Goal: Task Accomplishment & Management: Use online tool/utility

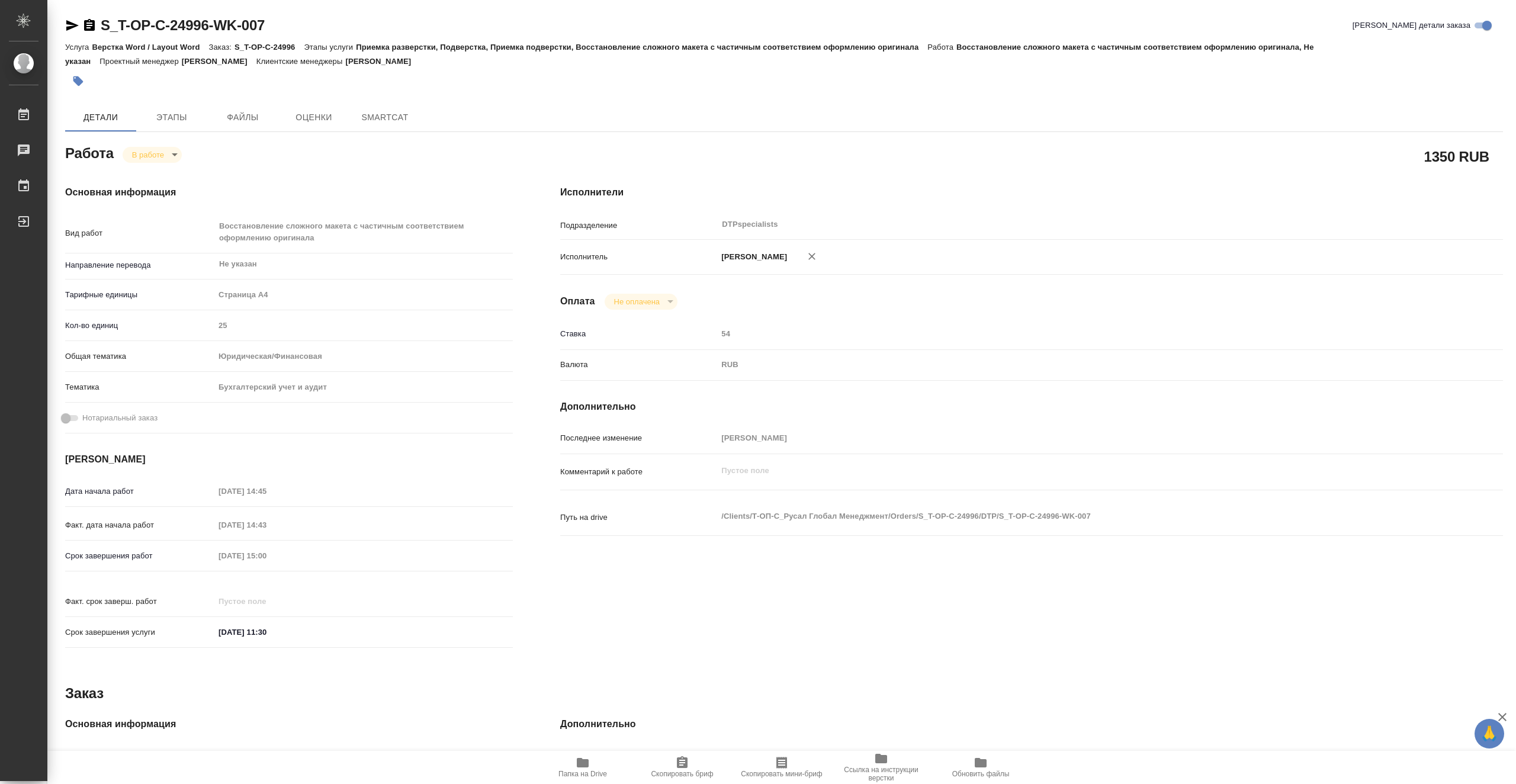
type textarea "x"
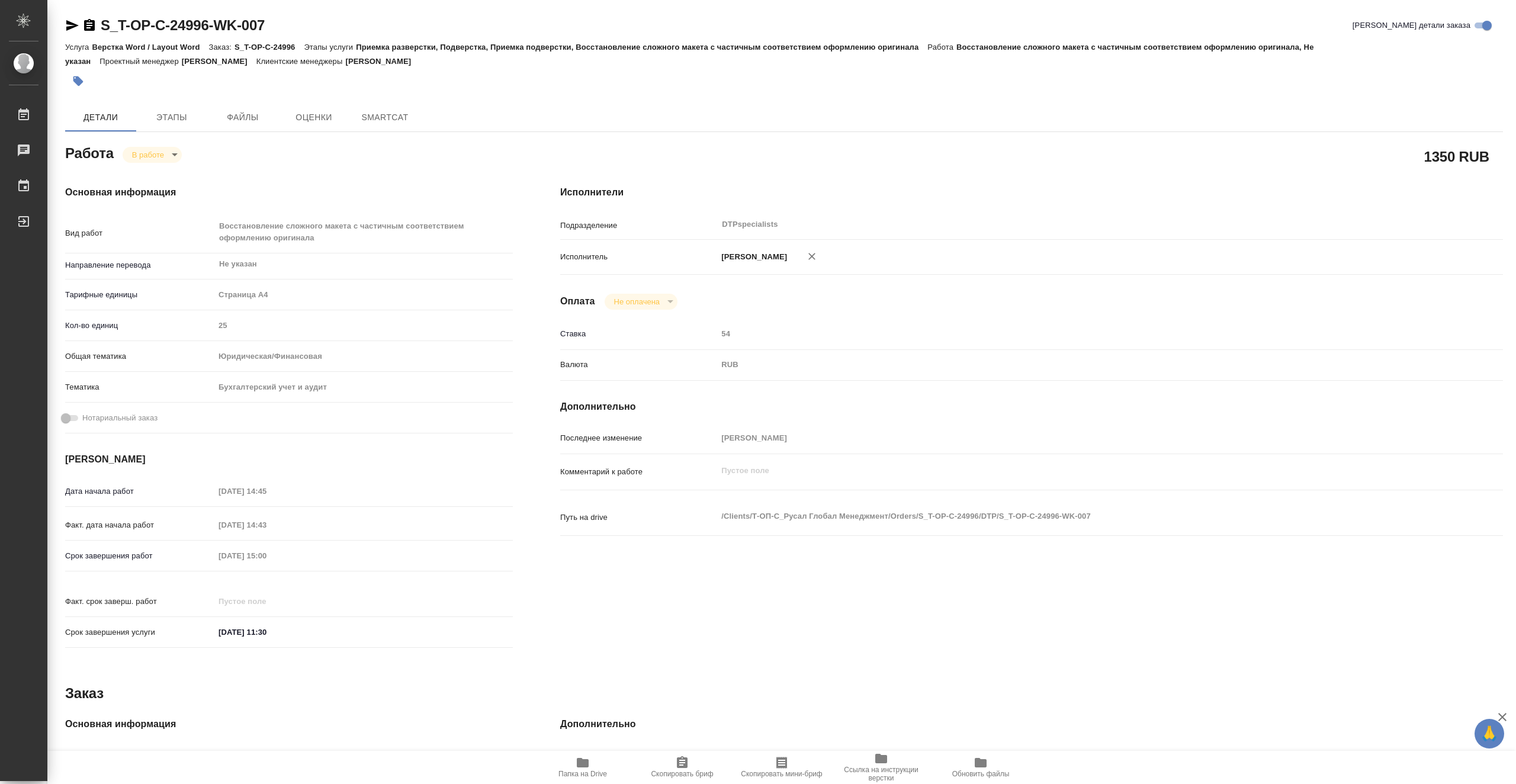
type textarea "x"
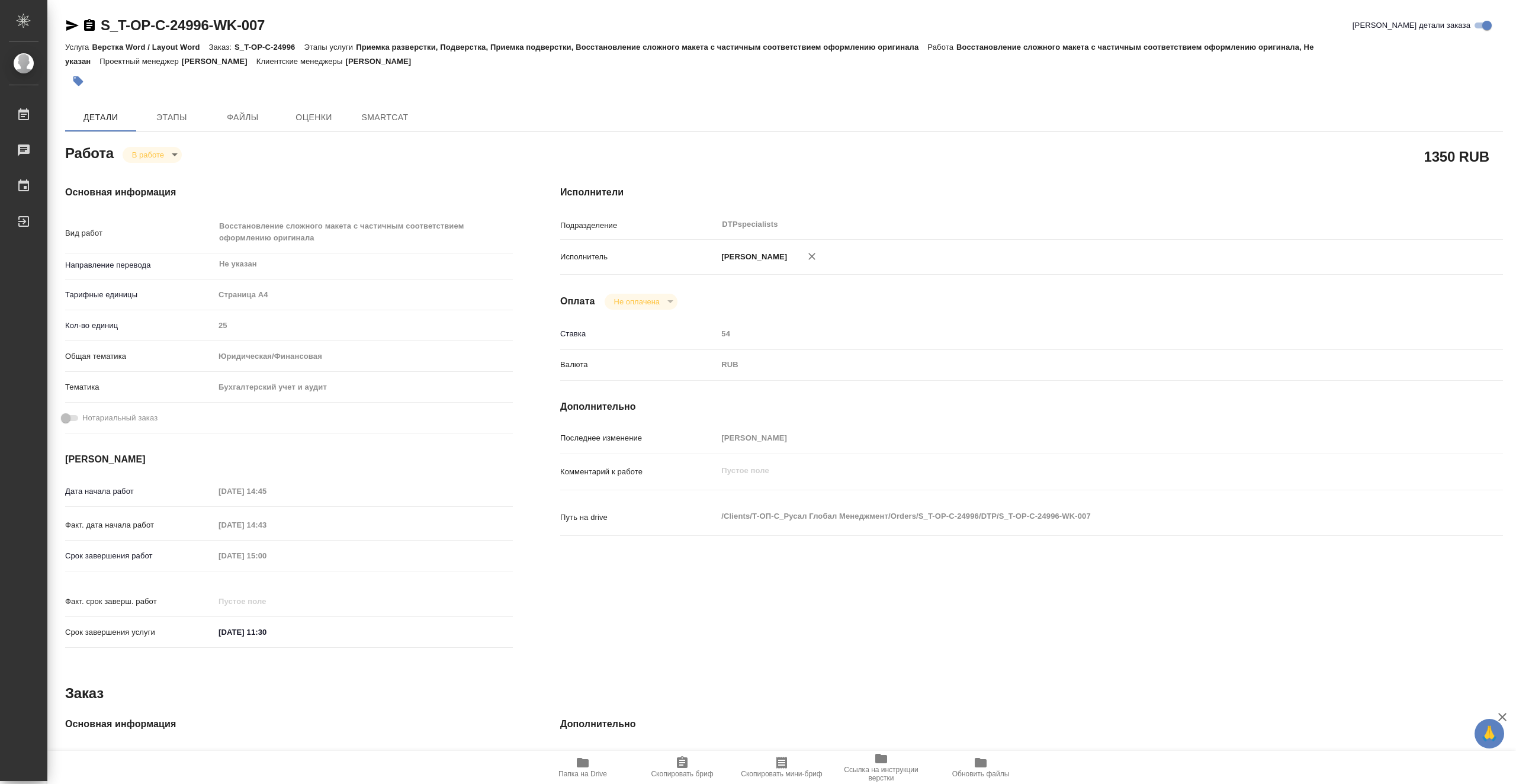
type textarea "x"
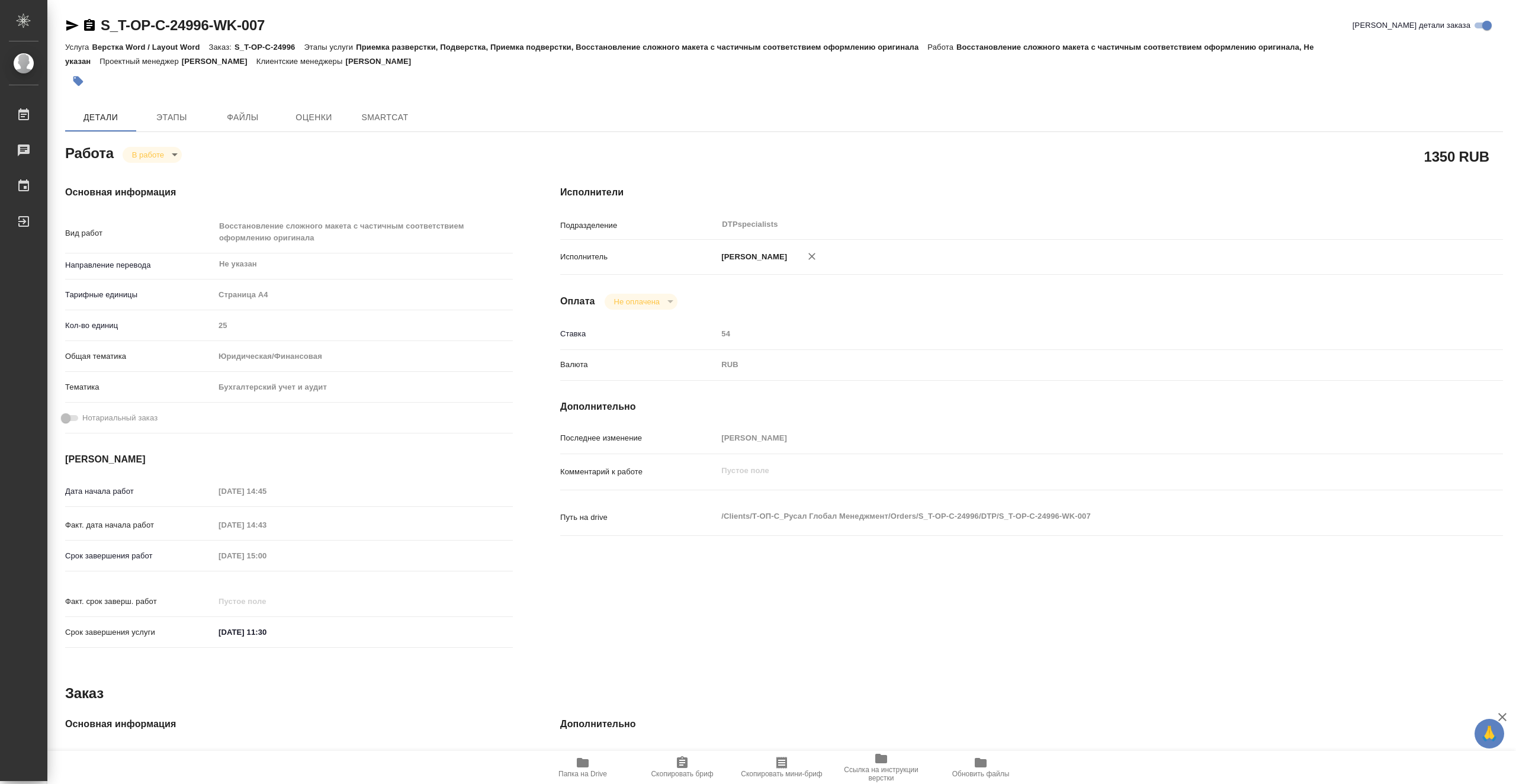
type textarea "x"
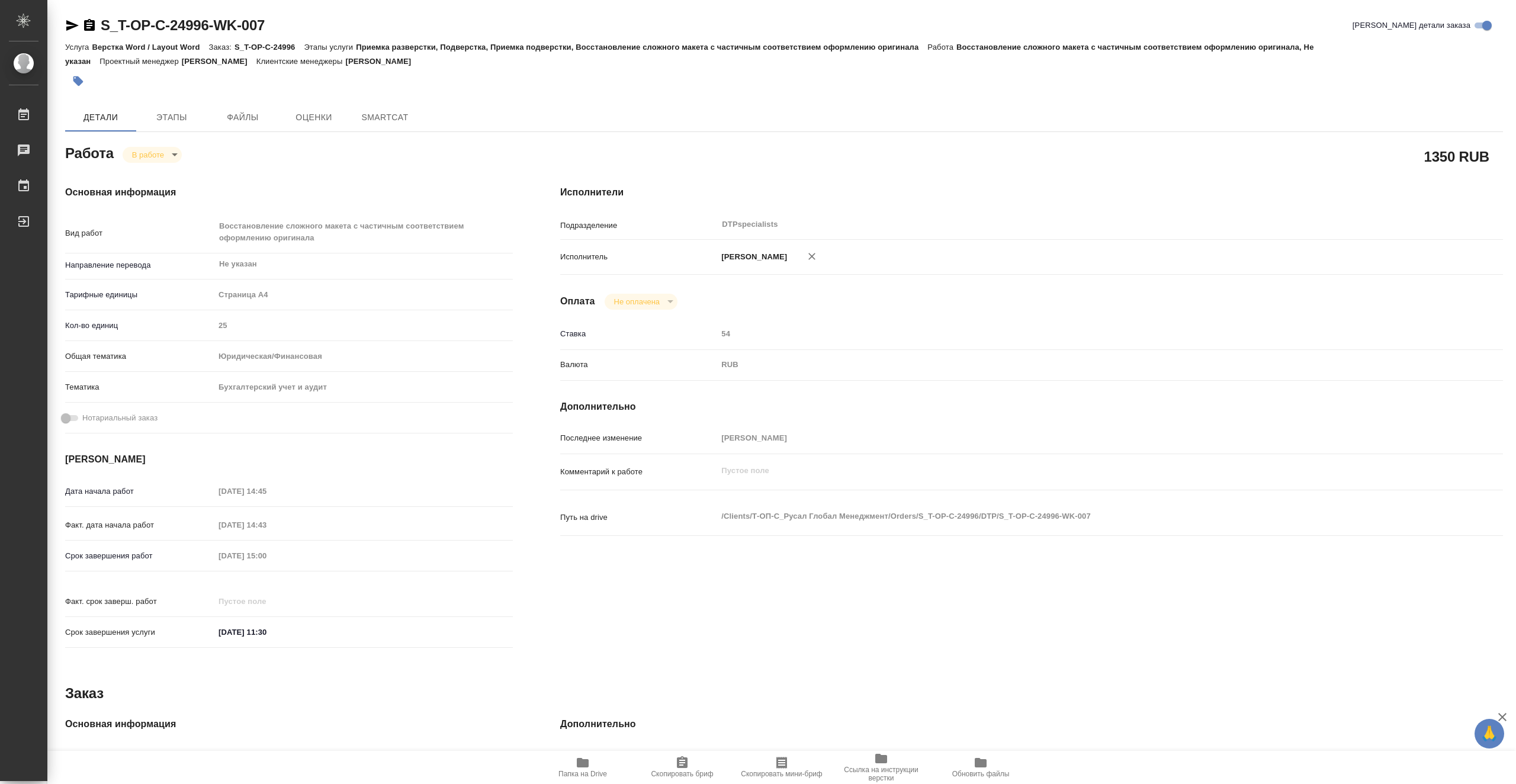
type textarea "x"
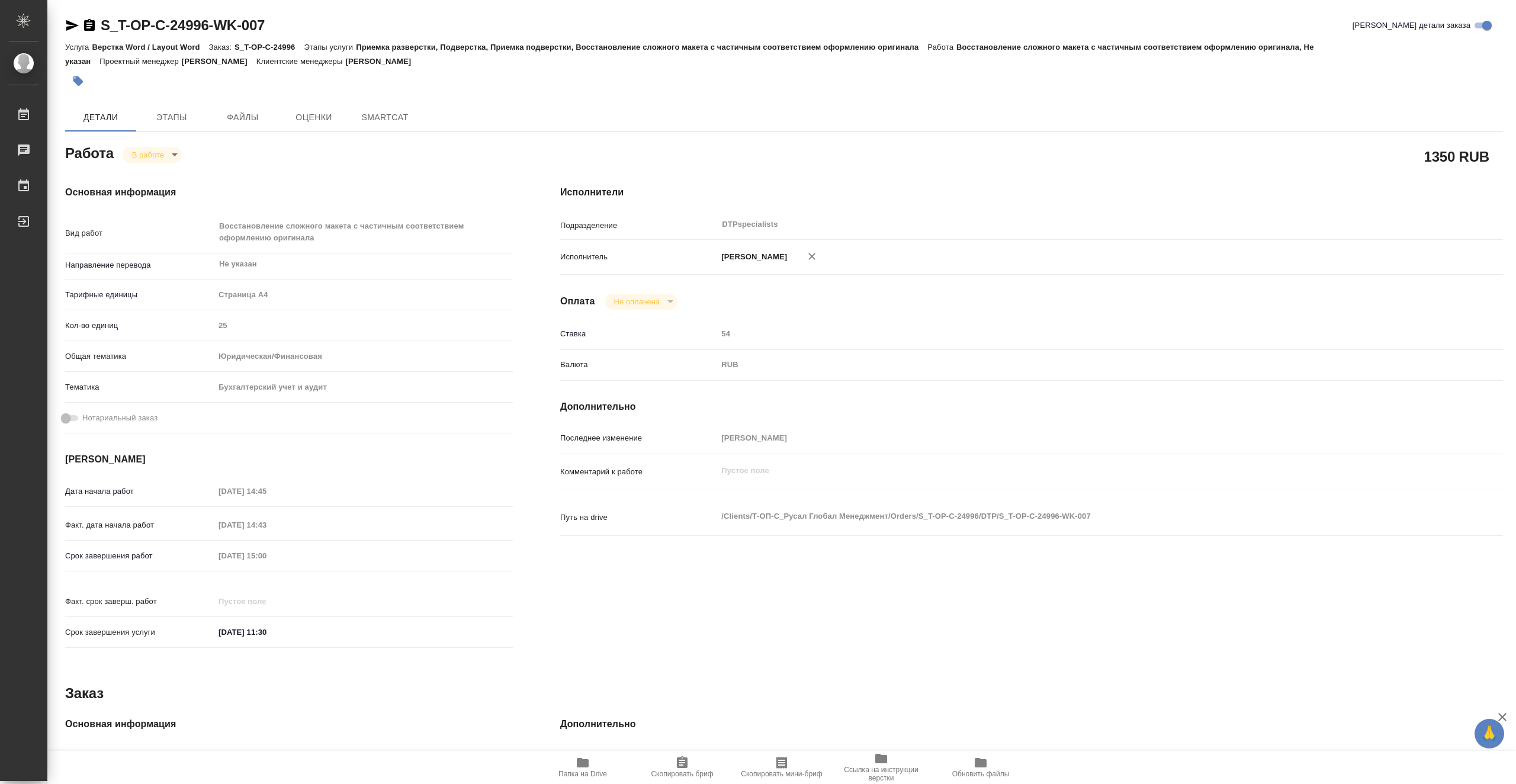
type textarea "x"
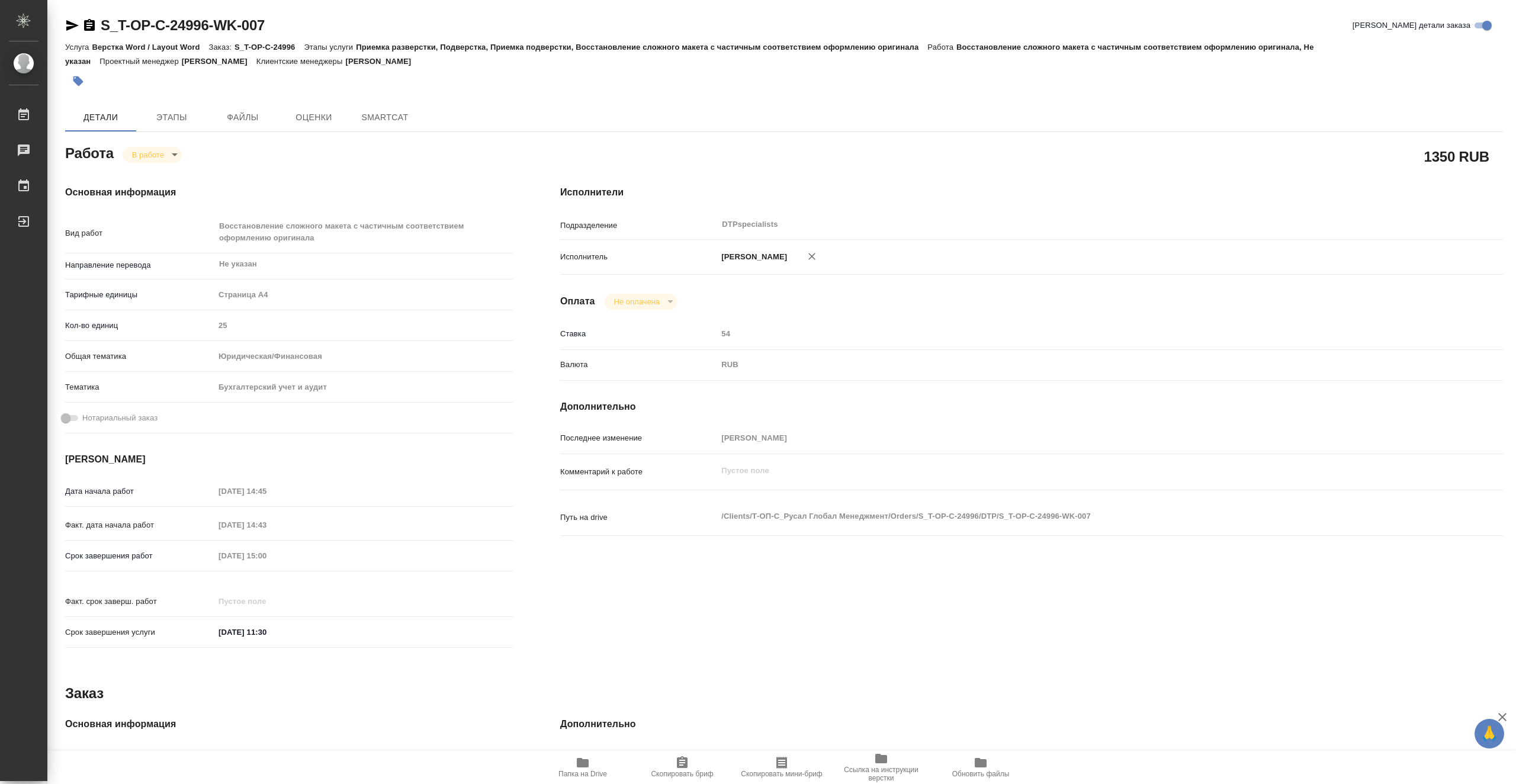
type textarea "x"
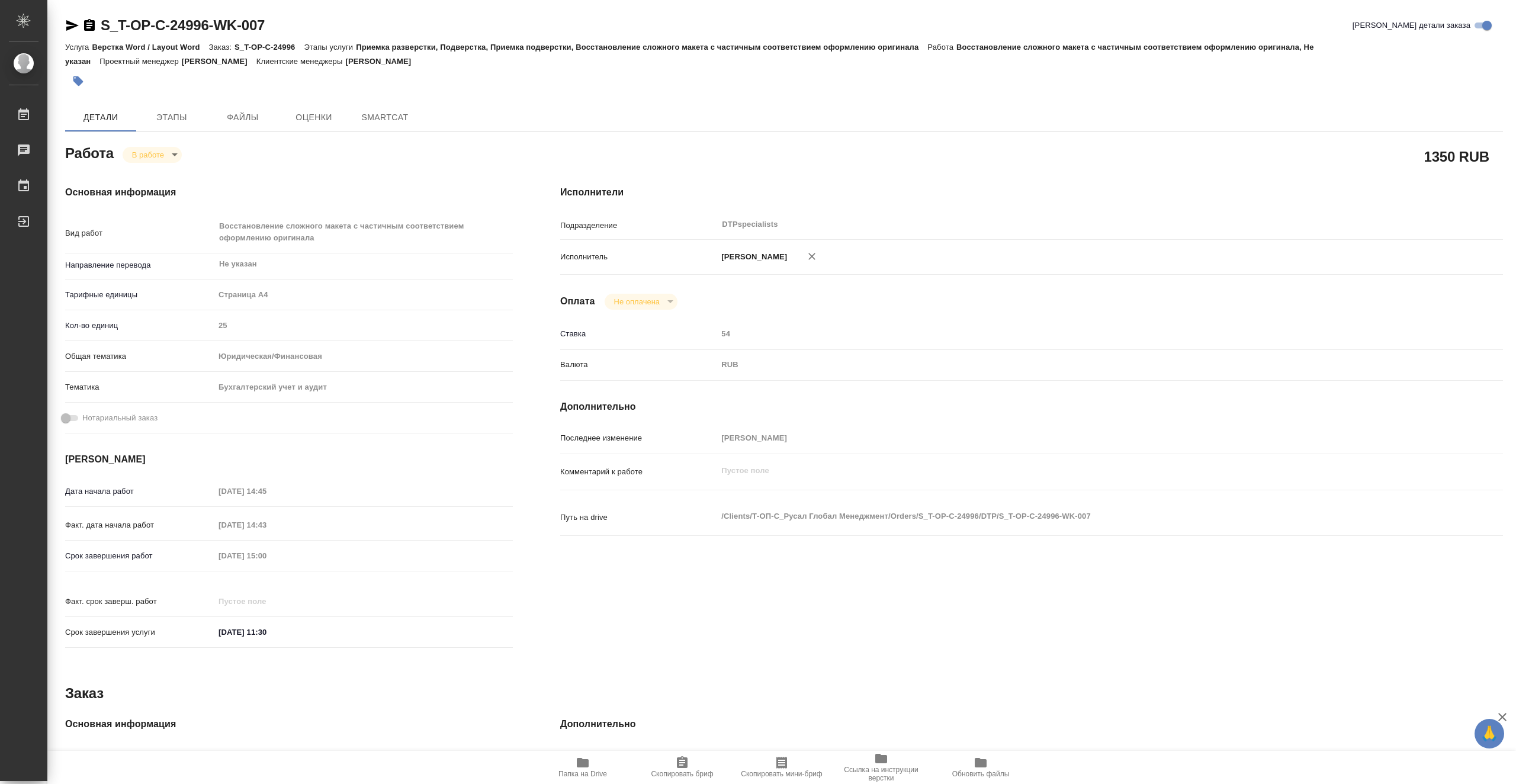
type textarea "x"
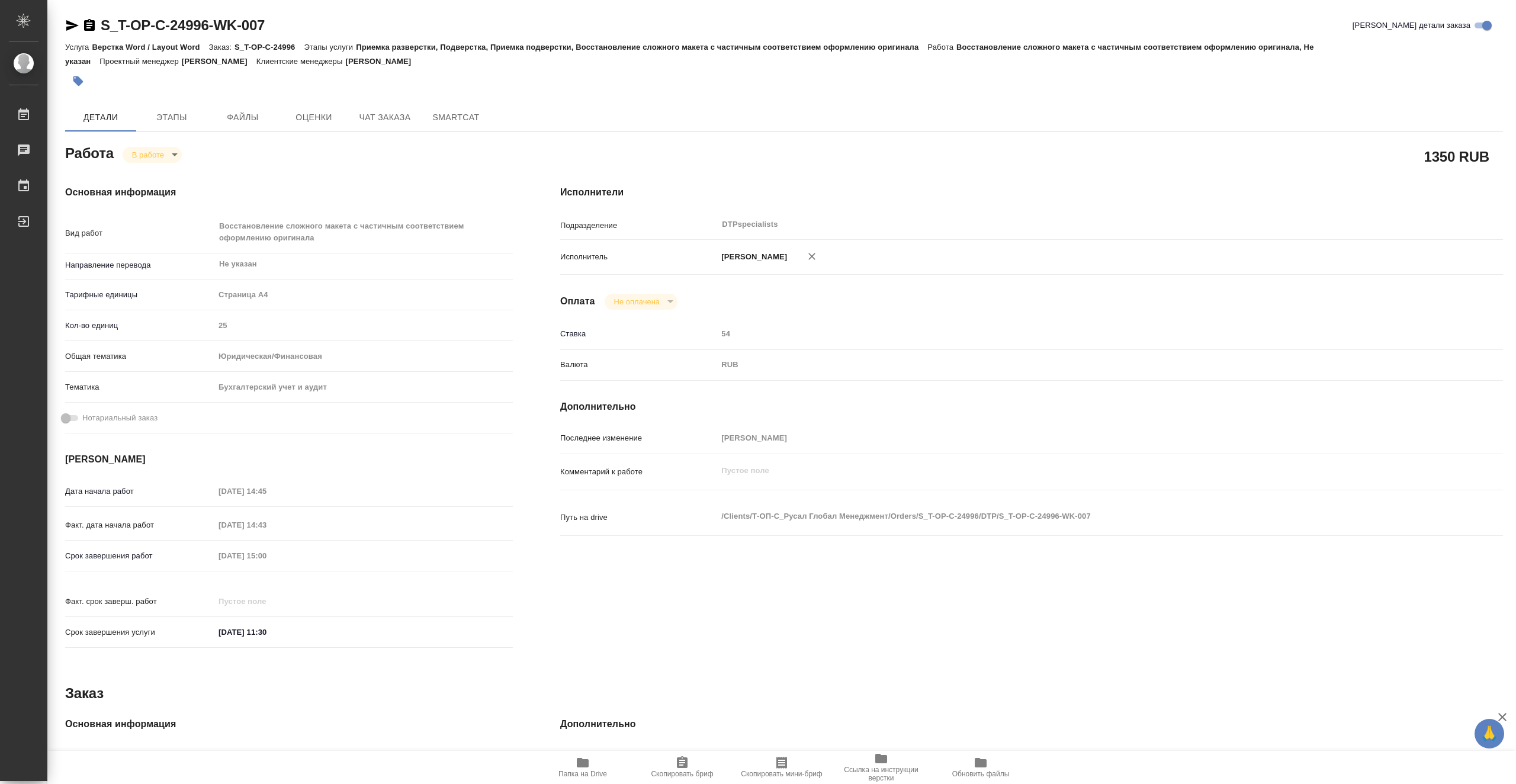
type textarea "x"
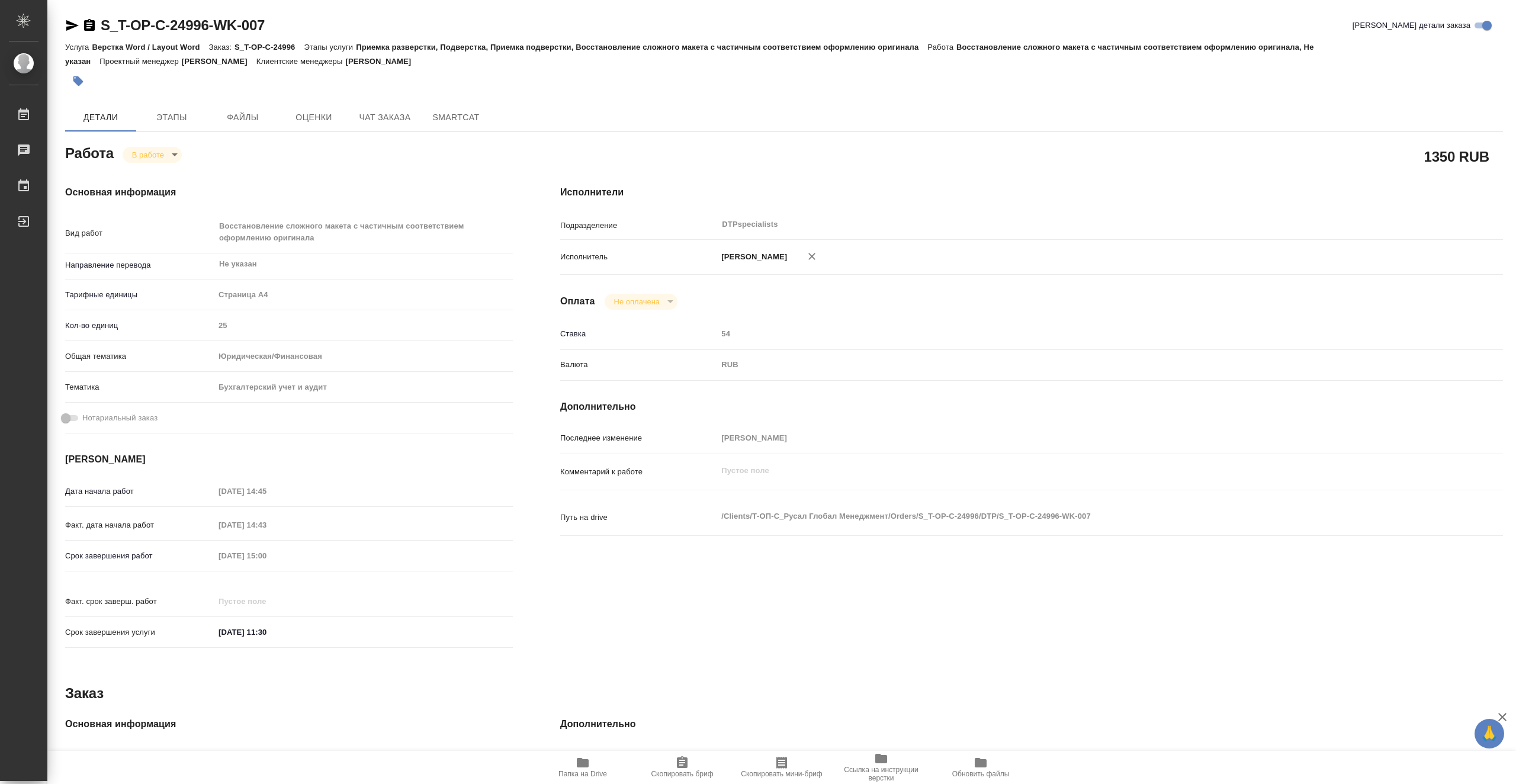
type textarea "x"
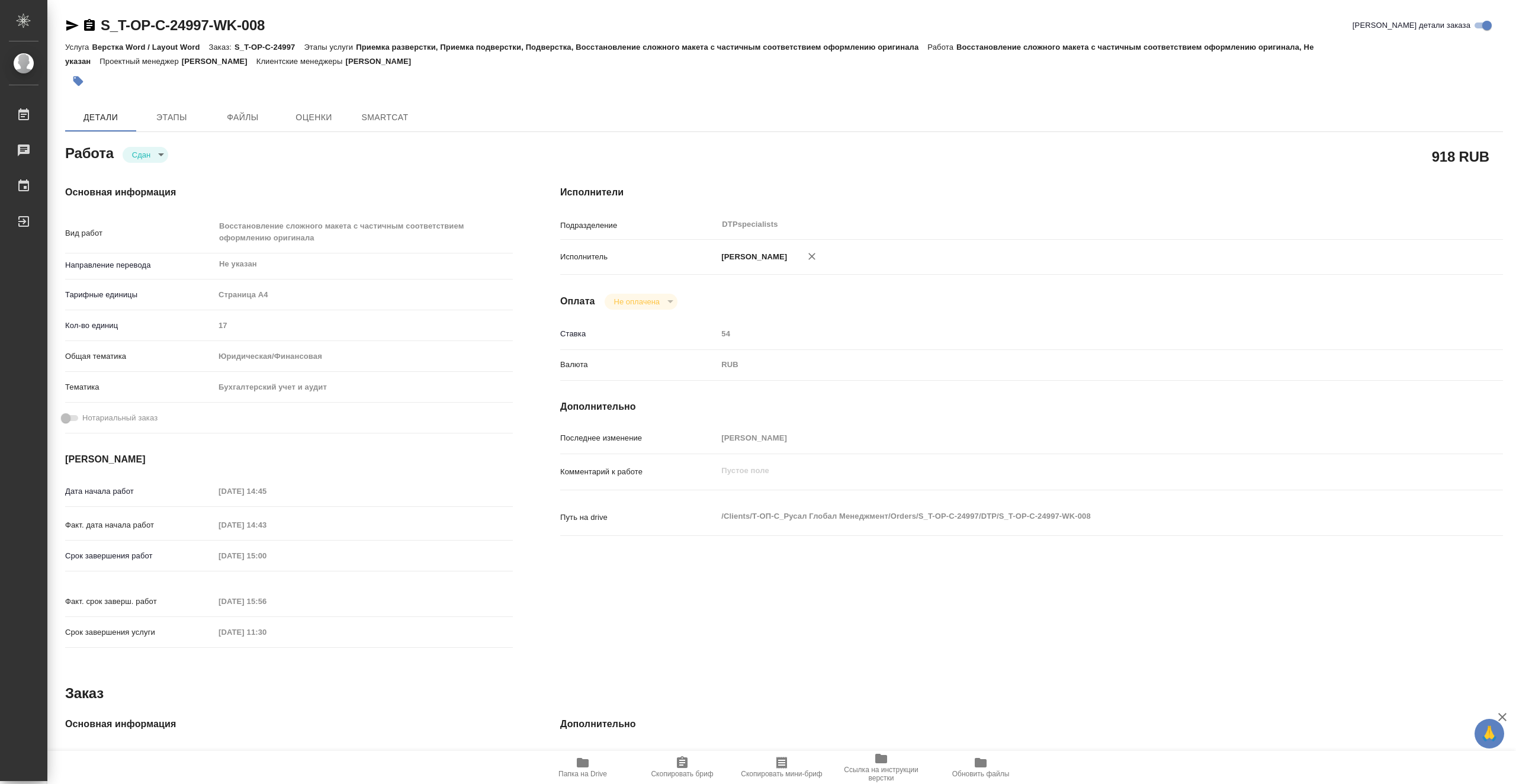
type textarea "x"
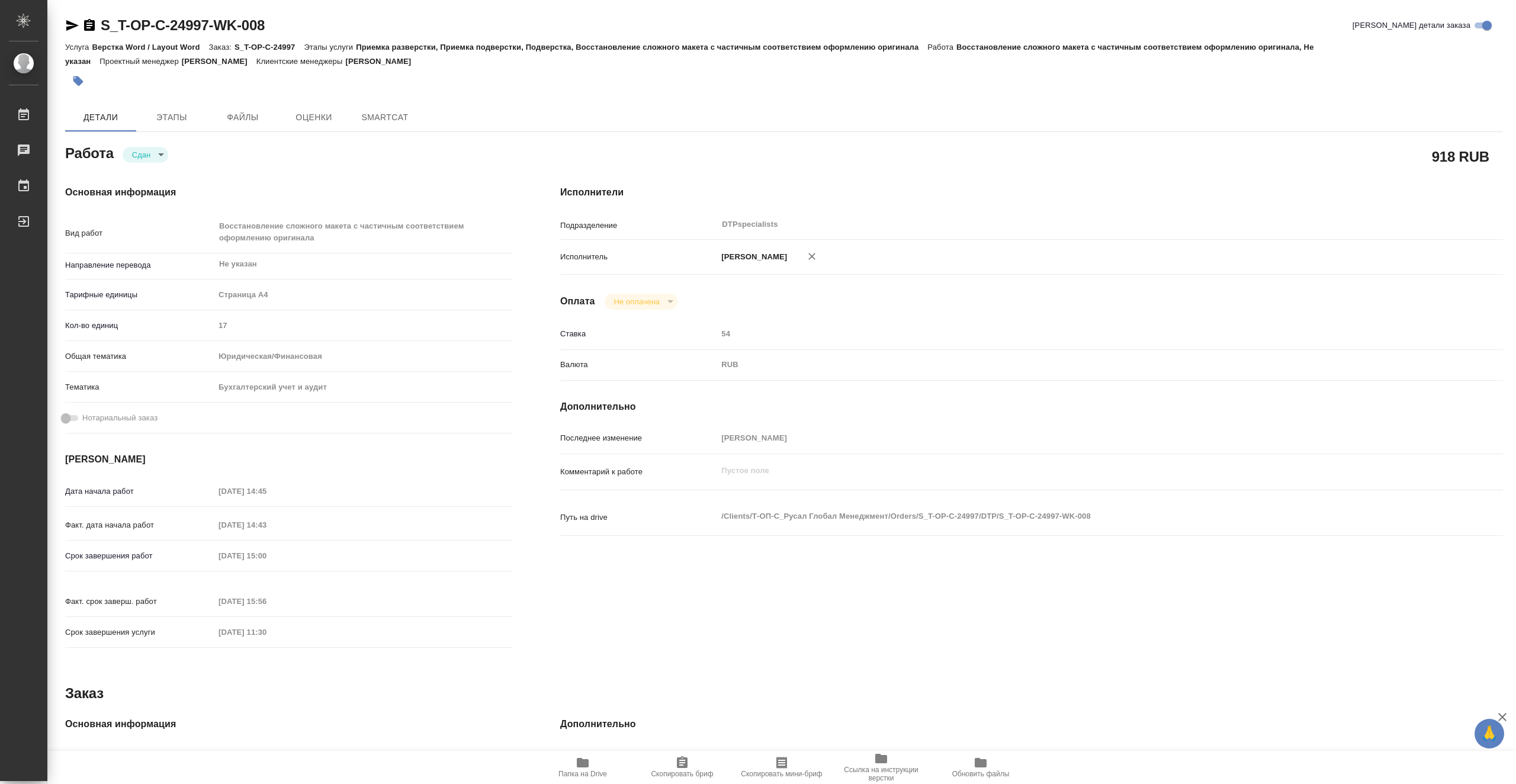
type textarea "x"
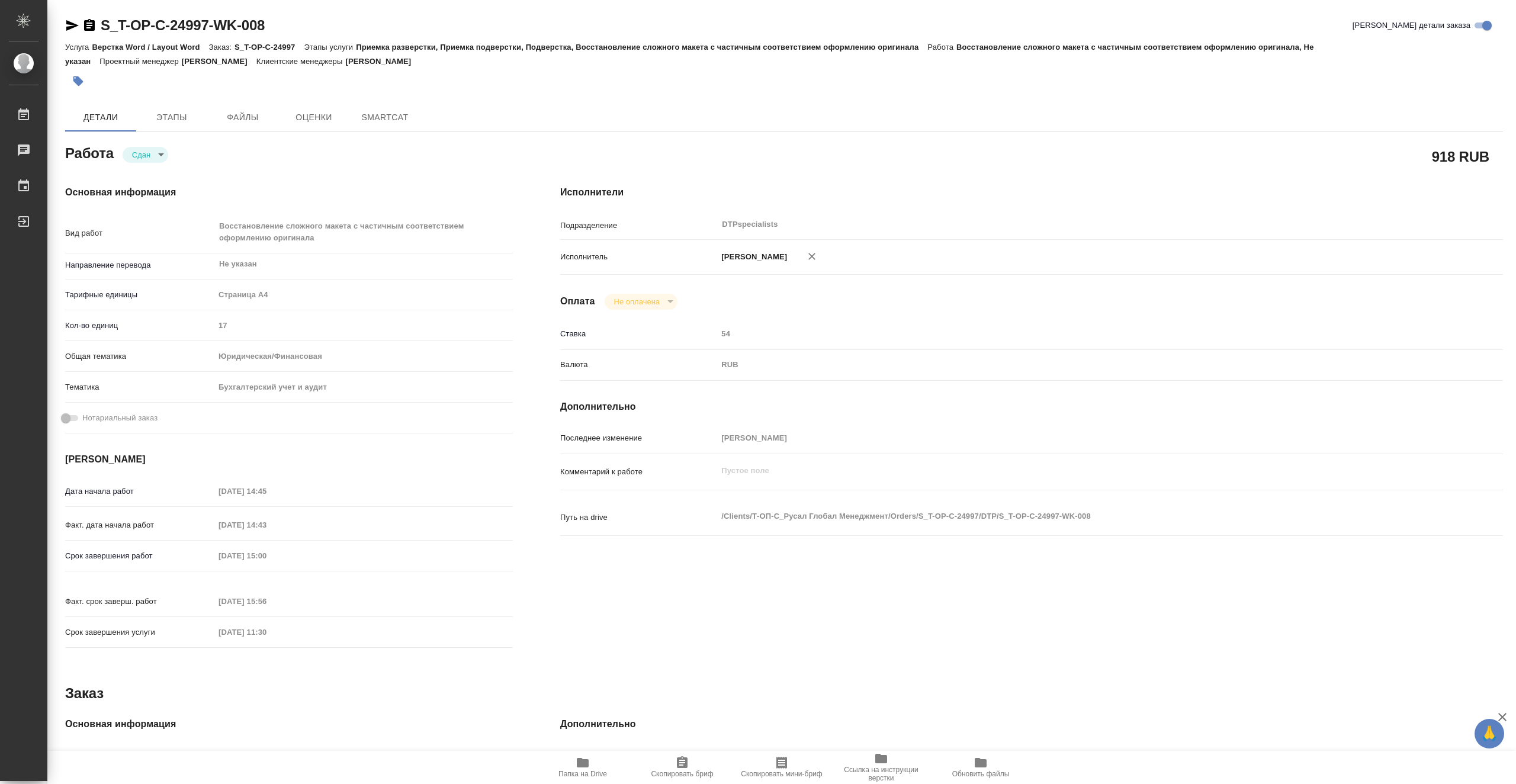
type textarea "x"
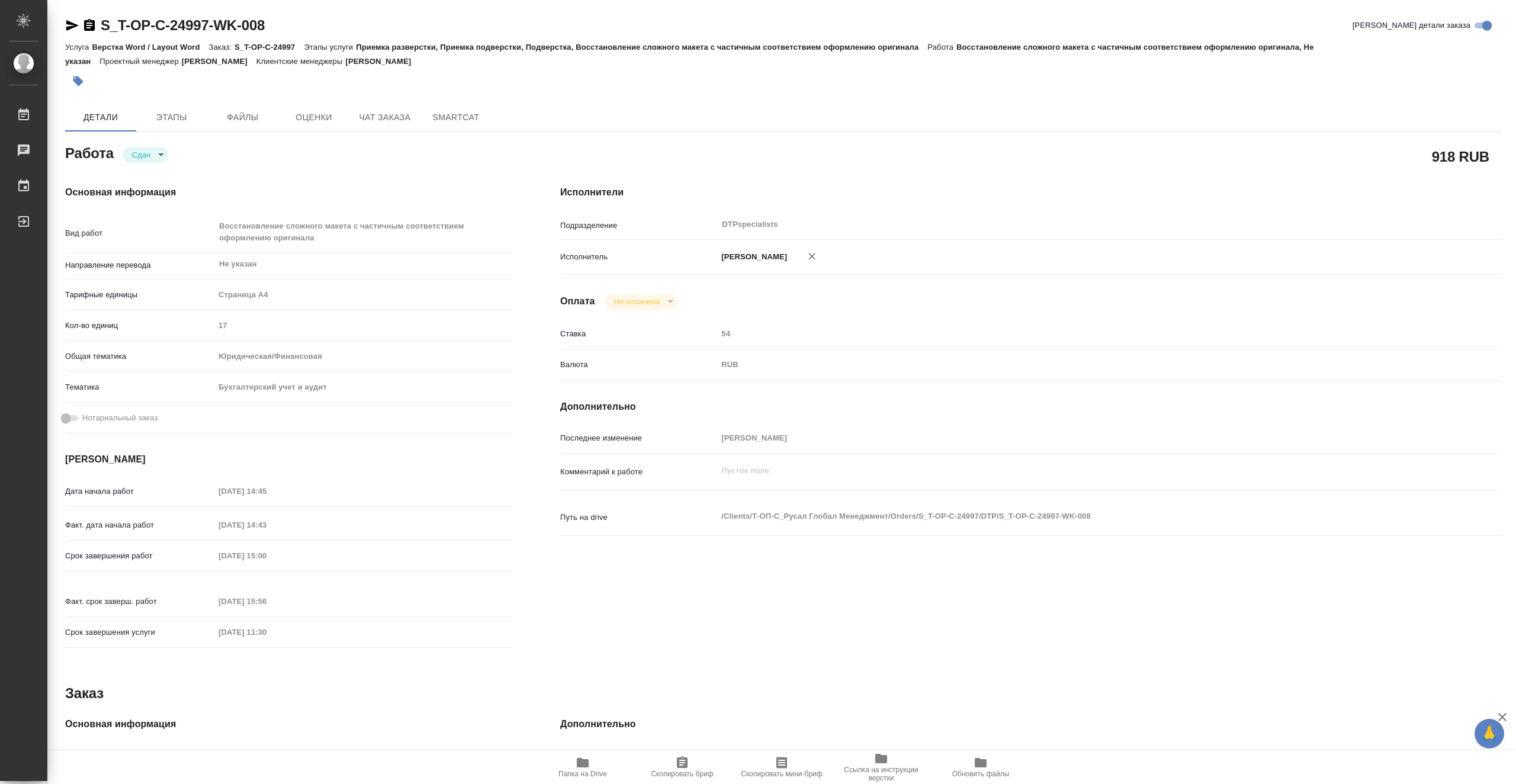
type textarea "x"
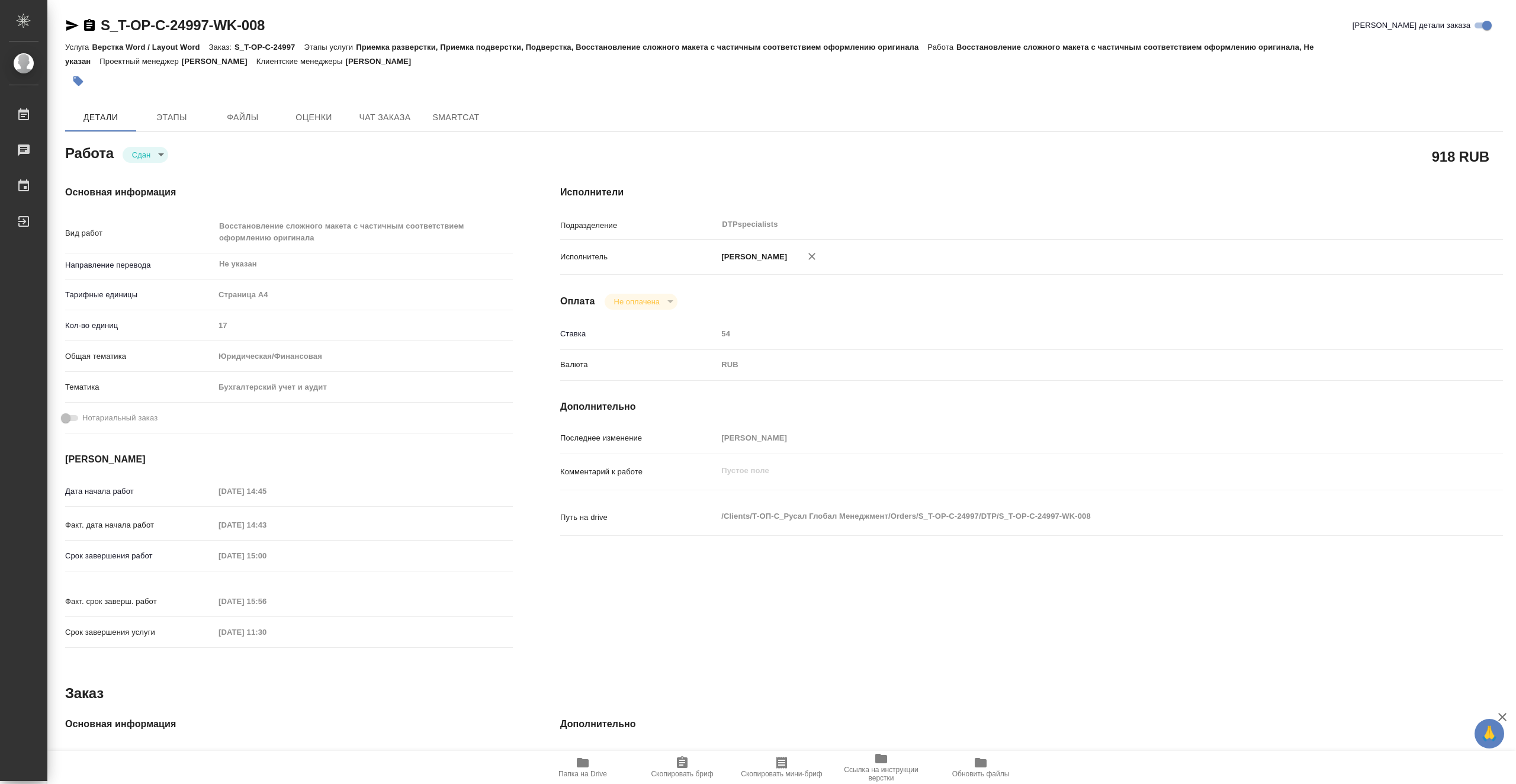
type textarea "x"
